Goal: Task Accomplishment & Management: Use online tool/utility

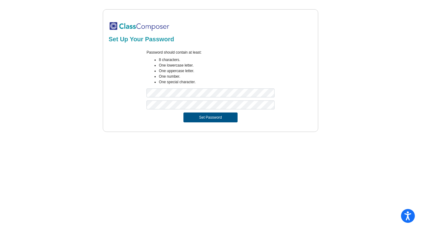
click at [198, 118] on button "Set Password" at bounding box center [210, 117] width 54 height 10
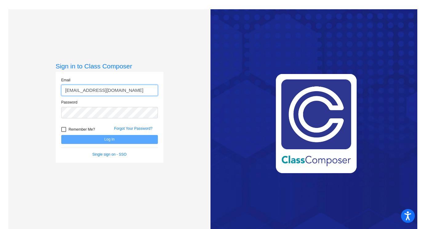
type input "[EMAIL_ADDRESS][DOMAIN_NAME]"
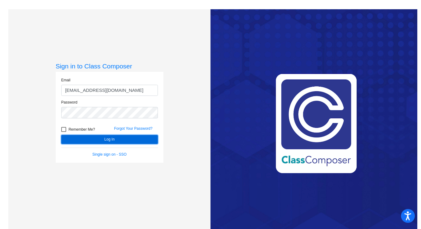
click at [102, 136] on button "Log In" at bounding box center [109, 139] width 97 height 9
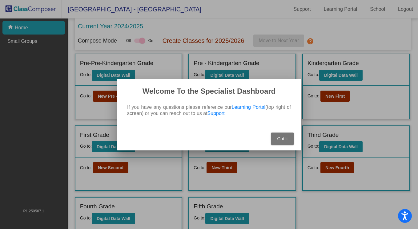
click at [280, 142] on button "Got It" at bounding box center [282, 138] width 23 height 12
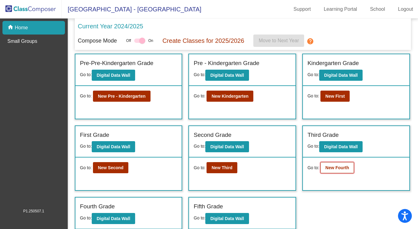
click at [334, 169] on b "New Fourth" at bounding box center [337, 167] width 24 height 5
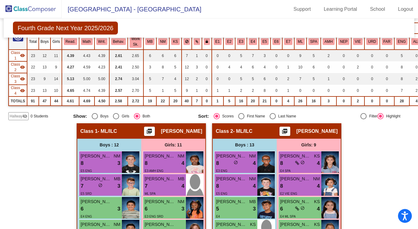
scroll to position [38, 0]
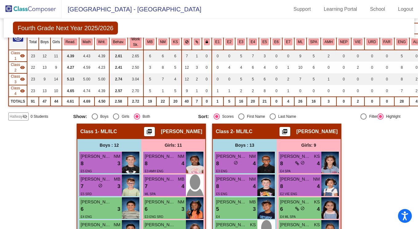
click at [286, 131] on mat-icon "picture_as_pdf" at bounding box center [284, 132] width 7 height 9
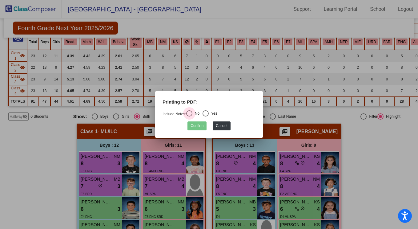
click at [190, 113] on div "Select an option" at bounding box center [189, 113] width 6 height 6
click at [189, 116] on input "No" at bounding box center [189, 116] width 0 height 0
radio input "true"
click at [193, 125] on button "Confirm" at bounding box center [196, 125] width 19 height 9
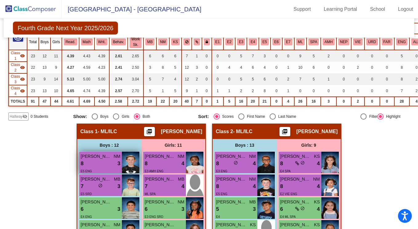
click at [107, 167] on div "8 lock do_not_disturb_alt 3" at bounding box center [101, 163] width 40 height 8
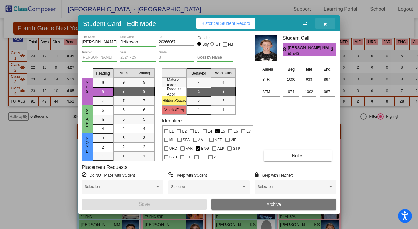
click at [326, 22] on icon "button" at bounding box center [325, 24] width 3 height 4
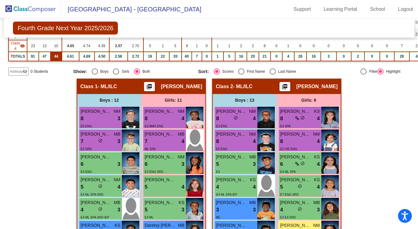
scroll to position [0, 0]
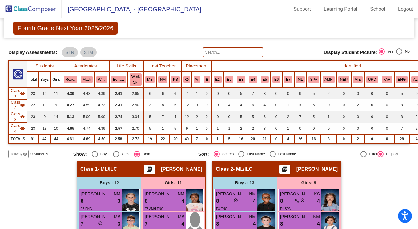
click at [34, 9] on img at bounding box center [31, 9] width 62 height 18
